Goal: Transaction & Acquisition: Download file/media

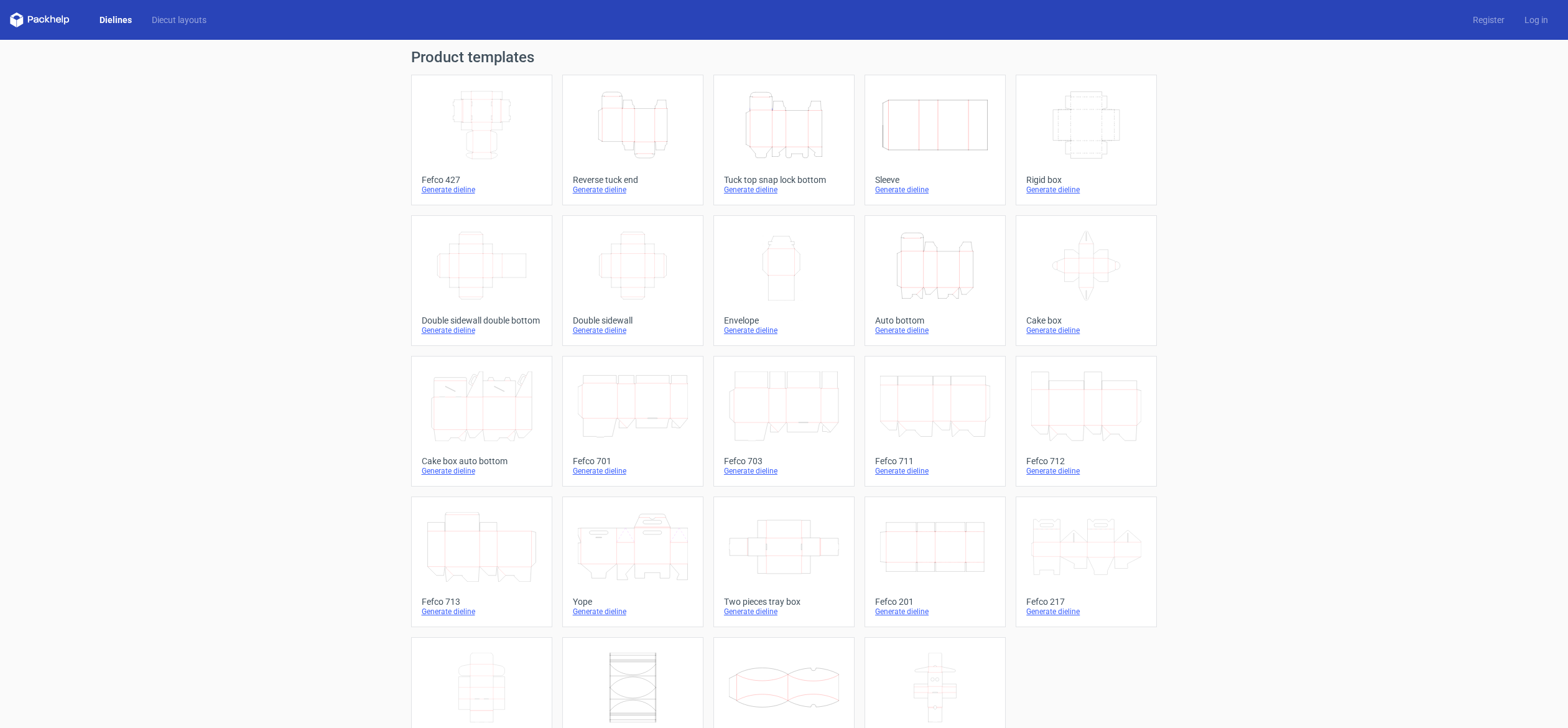
click at [796, 143] on icon "Height Depth Width" at bounding box center [784, 125] width 110 height 70
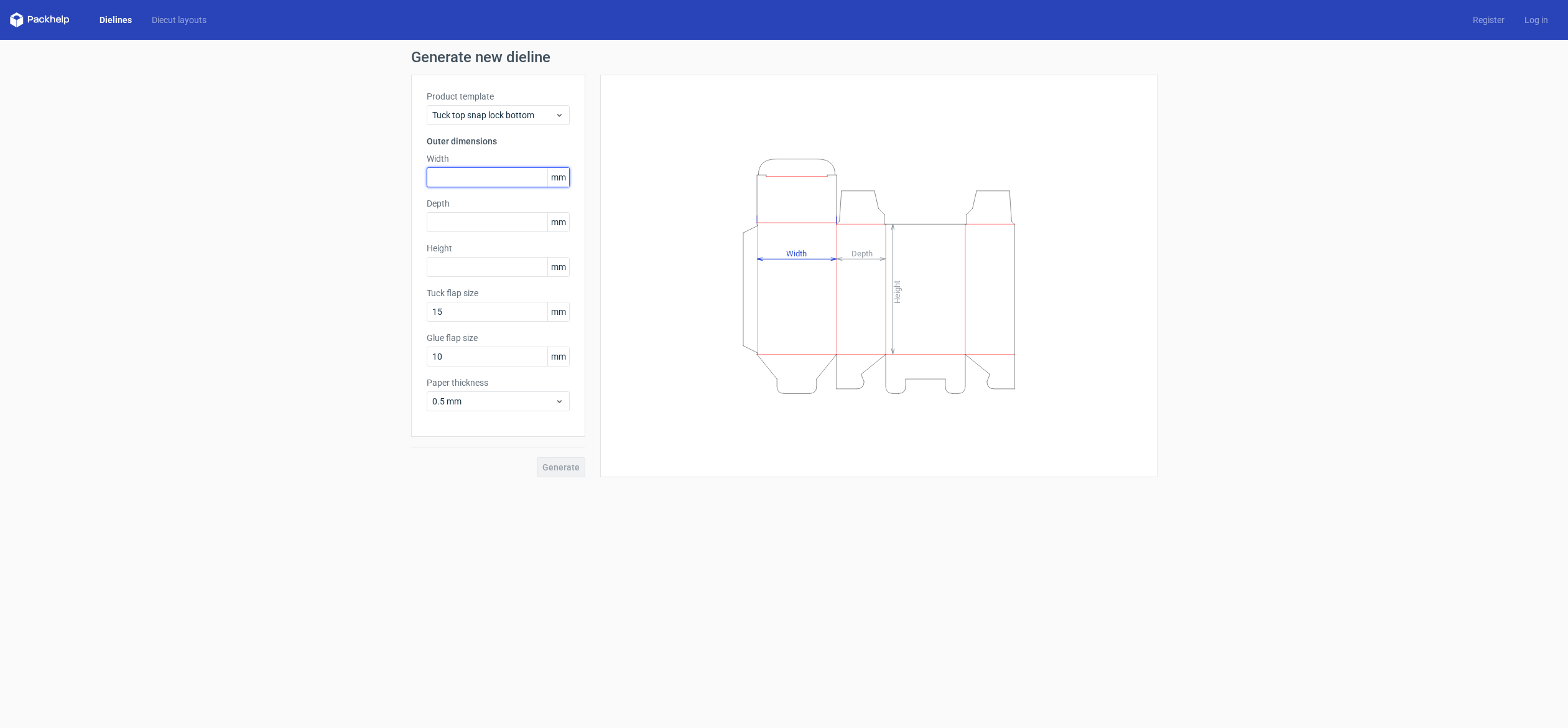
click at [465, 180] on input "text" at bounding box center [498, 177] width 143 height 20
type input "215"
click at [476, 219] on input "text" at bounding box center [498, 223] width 143 height 20
type input "155"
click at [480, 274] on input "text" at bounding box center [498, 267] width 143 height 20
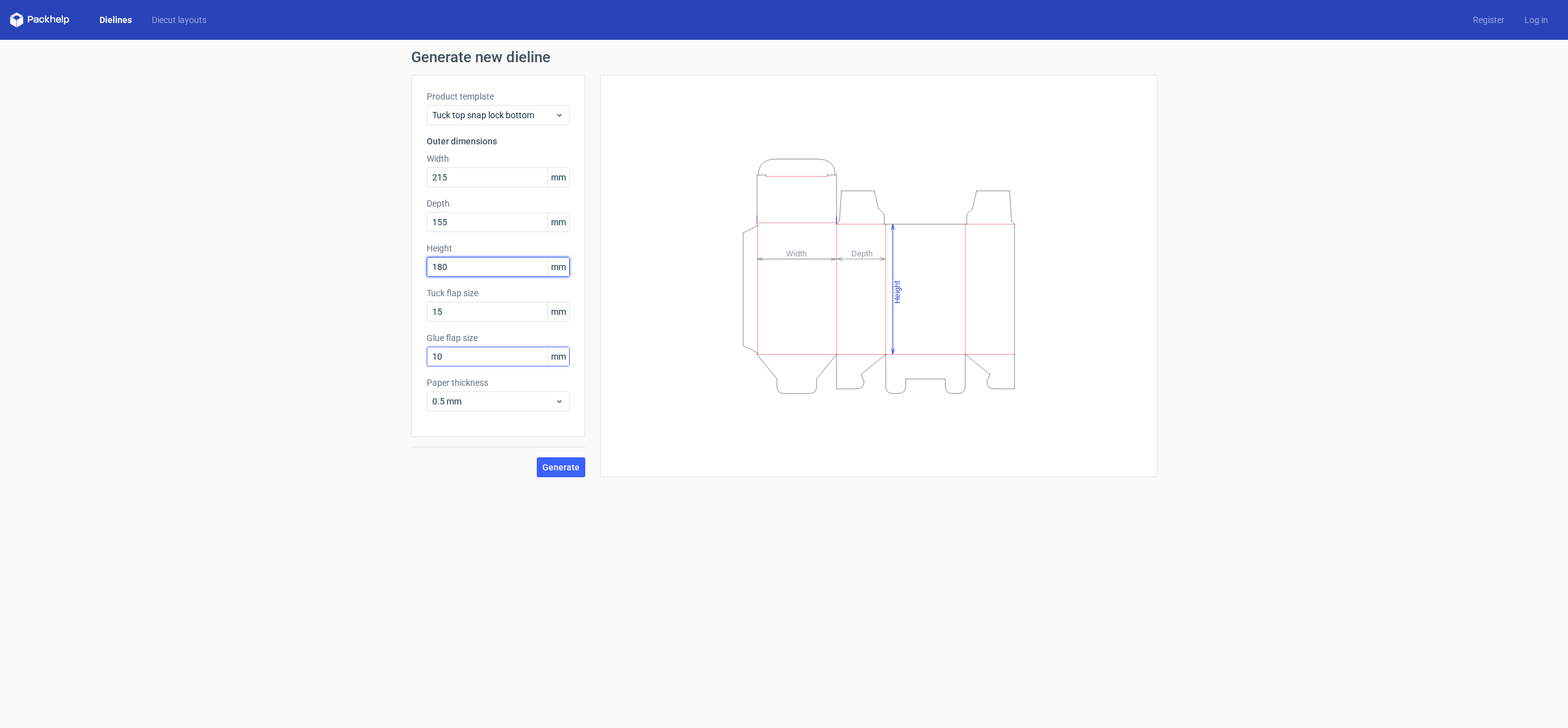
type input "180"
drag, startPoint x: 444, startPoint y: 351, endPoint x: 421, endPoint y: 362, distance: 25.5
click at [421, 362] on div "Product template Tuck top snap lock bottom Outer dimensions Width 215 mm Depth …" at bounding box center [498, 255] width 174 height 362
type input "15"
click at [558, 471] on span "Generate" at bounding box center [561, 467] width 38 height 9
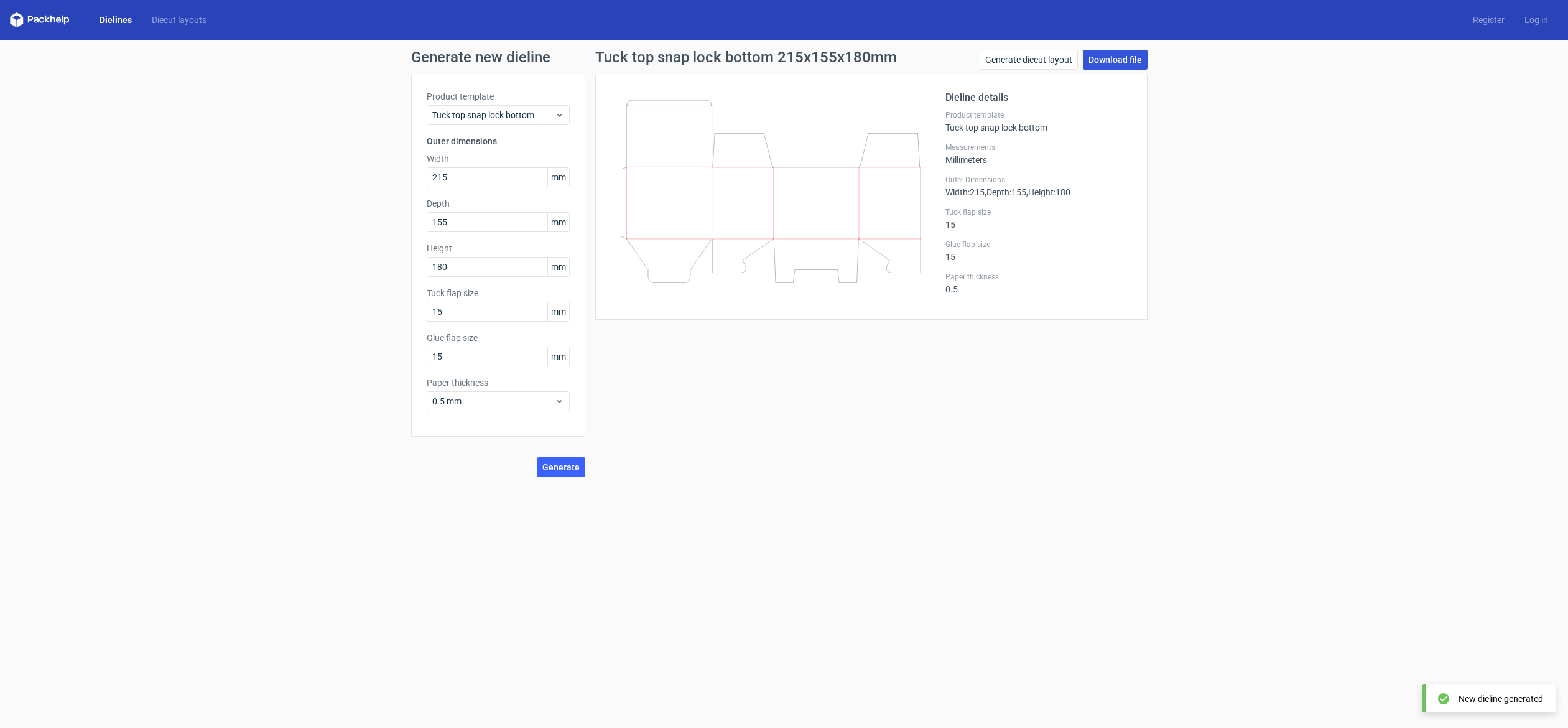
click at [1110, 56] on link "Download file" at bounding box center [1115, 60] width 64 height 20
drag, startPoint x: 480, startPoint y: 177, endPoint x: 389, endPoint y: 186, distance: 91.4
click at [389, 186] on div "Generate new dieline Product template Tuck top snap lock bottom Outer dimension…" at bounding box center [784, 264] width 1568 height 448
type input "2"
type input "160"
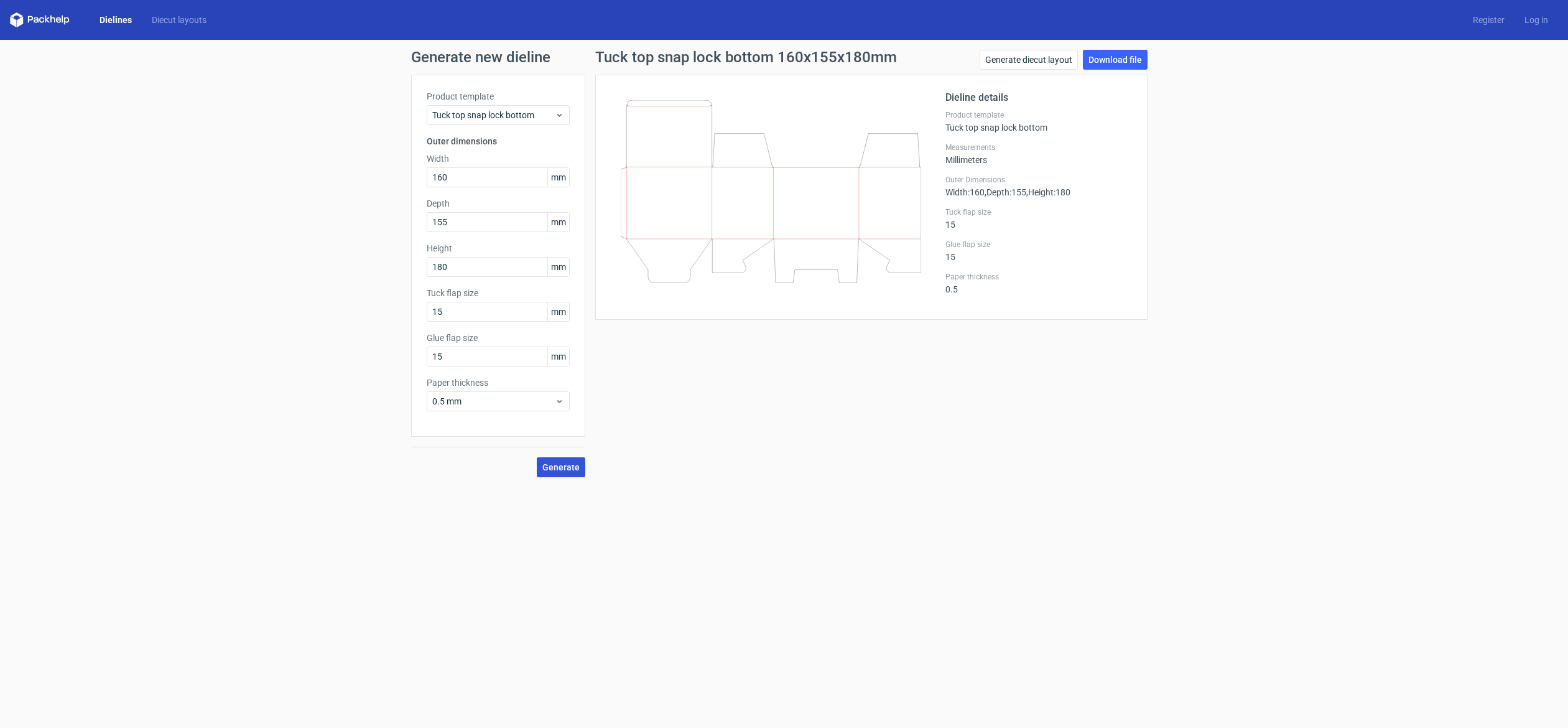
click at [554, 465] on span "Generate" at bounding box center [561, 467] width 38 height 9
click at [1104, 54] on link "Download file" at bounding box center [1115, 60] width 64 height 20
